Goal: Task Accomplishment & Management: Manage account settings

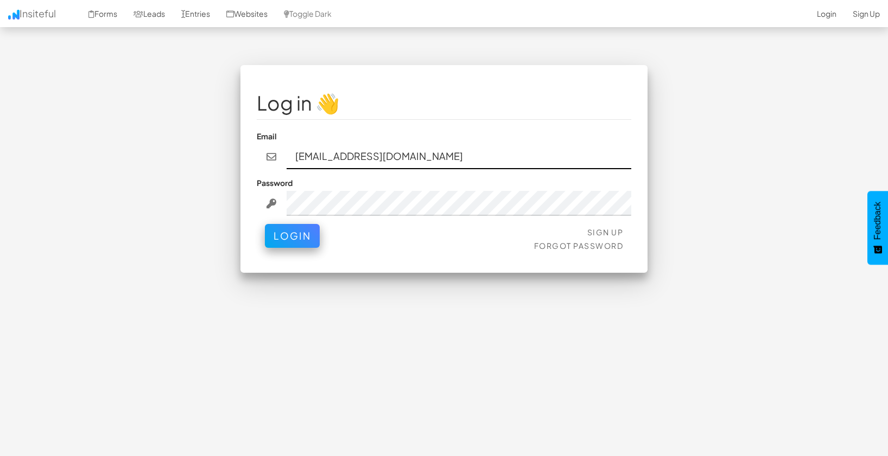
click at [466, 158] on input "ahuttenga@ignitexds.com" at bounding box center [458, 156] width 345 height 25
paste input "mpetriella@ignitexds.com"
type input "mpetriella@ignitexds.com"
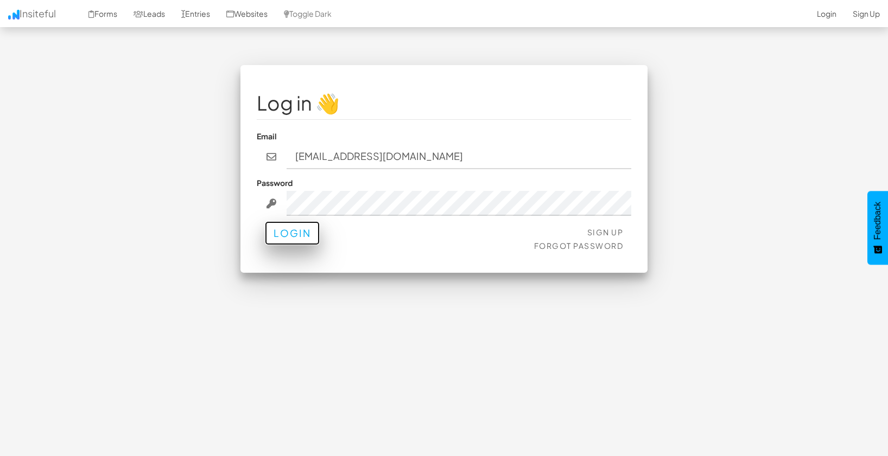
click at [293, 234] on button "Login" at bounding box center [292, 233] width 55 height 24
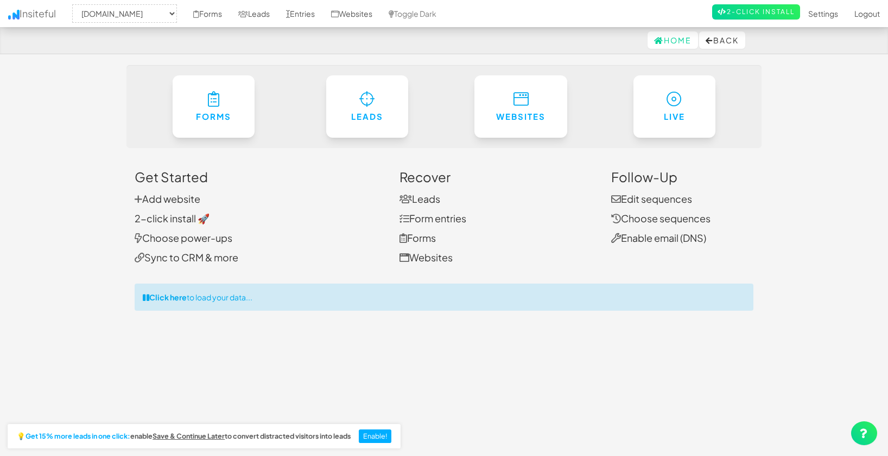
select select "2428"
click at [227, 14] on link "Forms" at bounding box center [207, 13] width 45 height 27
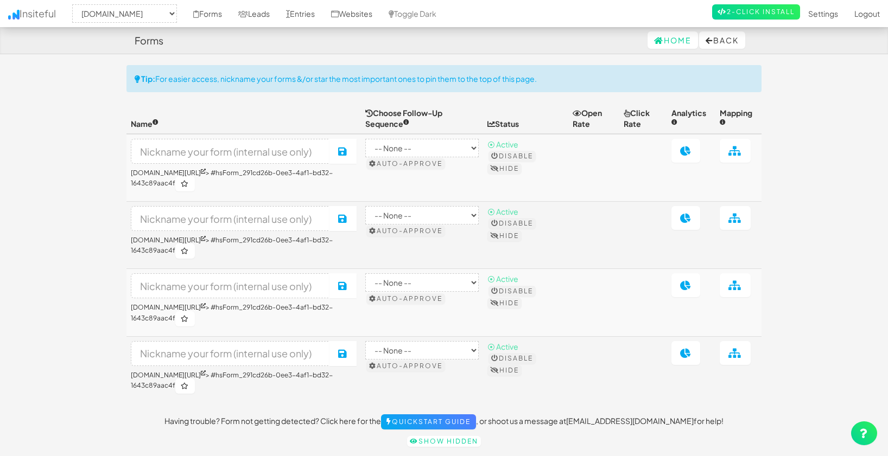
select select "2428"
click at [264, 13] on link "Leads" at bounding box center [254, 13] width 48 height 27
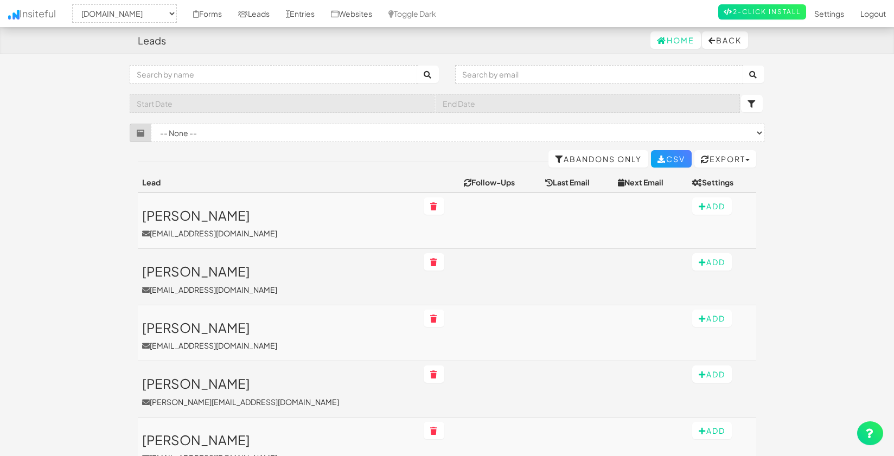
select select "2428"
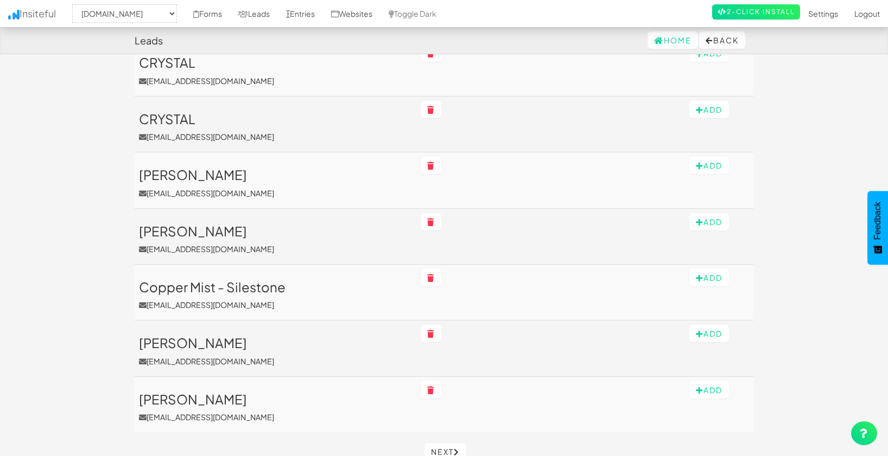
scroll to position [539, 0]
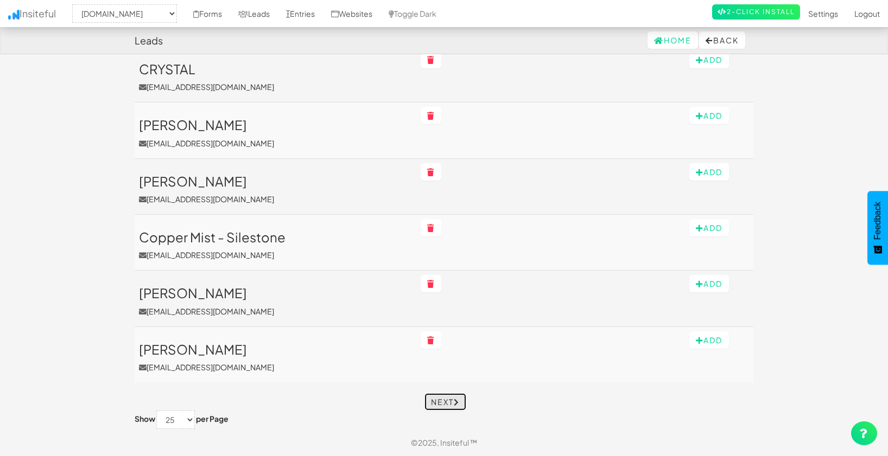
click at [454, 407] on link "Next" at bounding box center [445, 401] width 42 height 17
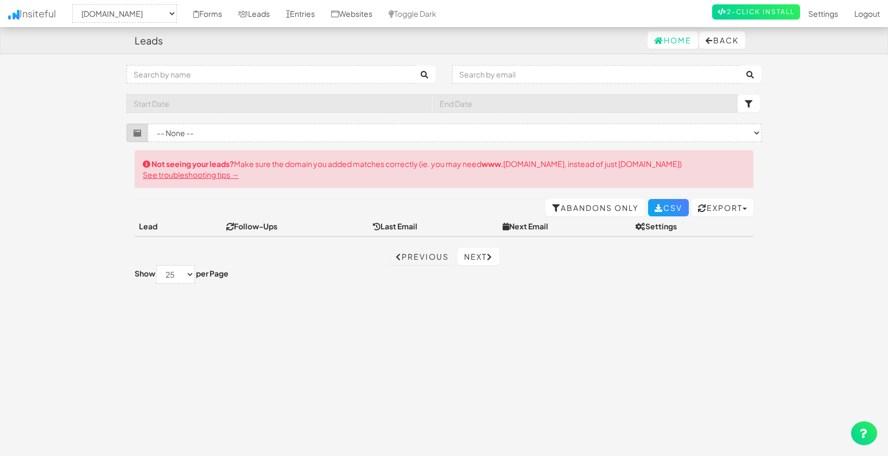
select select "2428"
click at [416, 254] on link "Previous" at bounding box center [422, 256] width 66 height 17
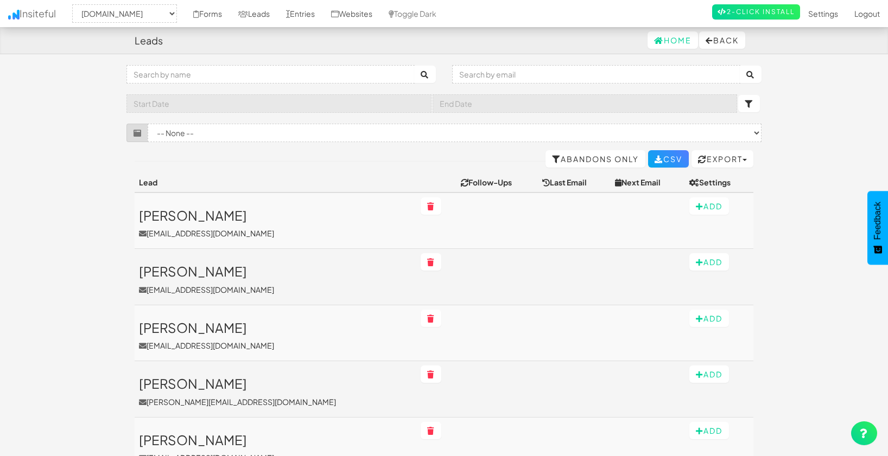
select select "2428"
click at [358, 17] on link "Websites" at bounding box center [352, 13] width 58 height 27
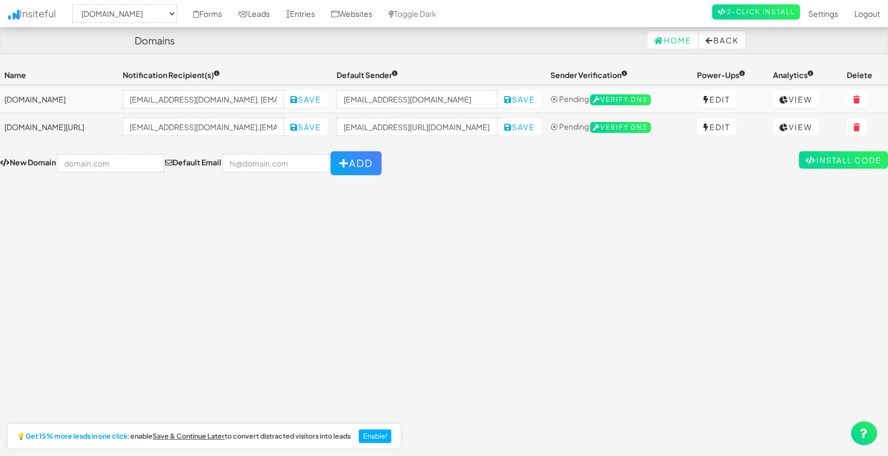
select select "2428"
click at [222, 15] on link "Forms" at bounding box center [207, 13] width 45 height 27
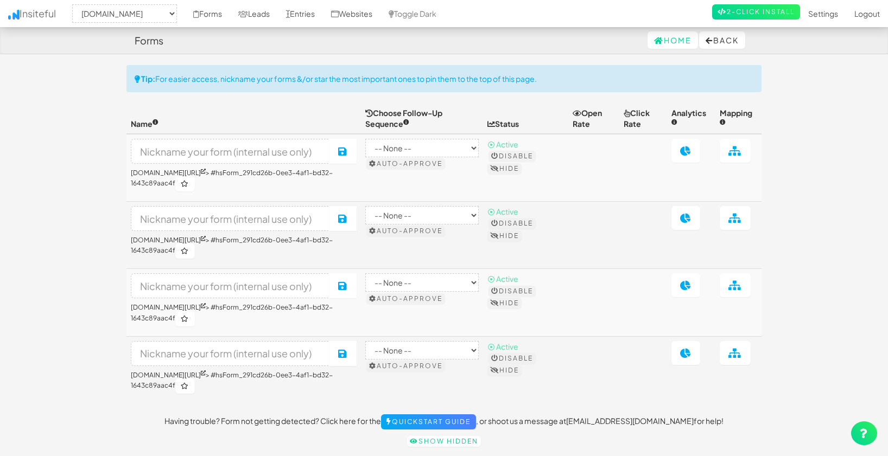
select select "2428"
click at [860, 430] on icon at bounding box center [863, 434] width 9 height 10
click at [221, 12] on link "Forms" at bounding box center [207, 13] width 45 height 27
select select "2428"
click at [663, 42] on link "Home" at bounding box center [672, 39] width 50 height 17
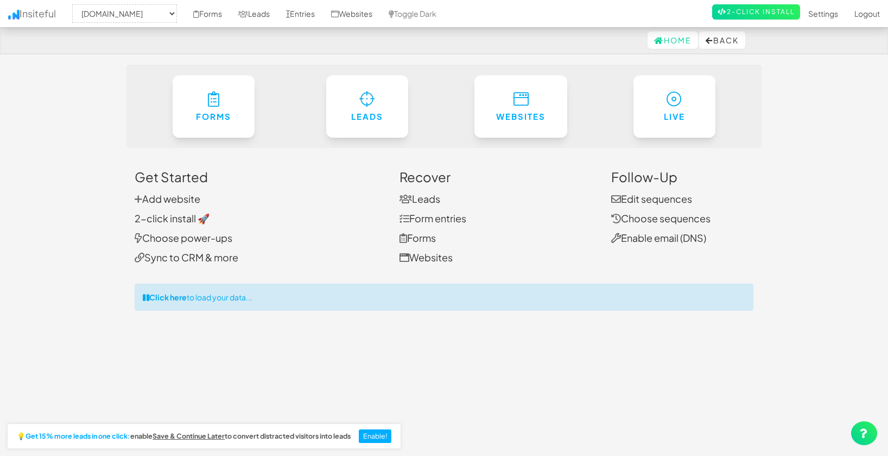
select select "2428"
click at [261, 15] on link "Leads" at bounding box center [254, 13] width 48 height 27
click at [303, 15] on link "Entries" at bounding box center [300, 13] width 45 height 27
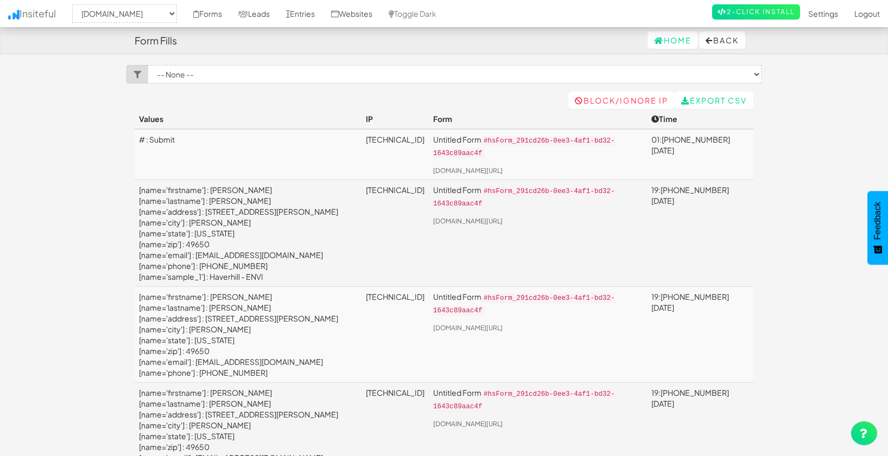
select select "2428"
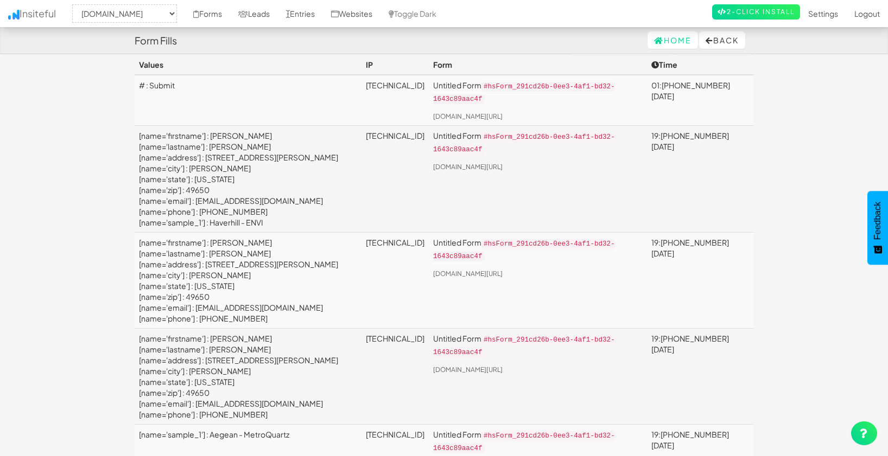
scroll to position [33, 0]
